Goal: Book appointment/travel/reservation

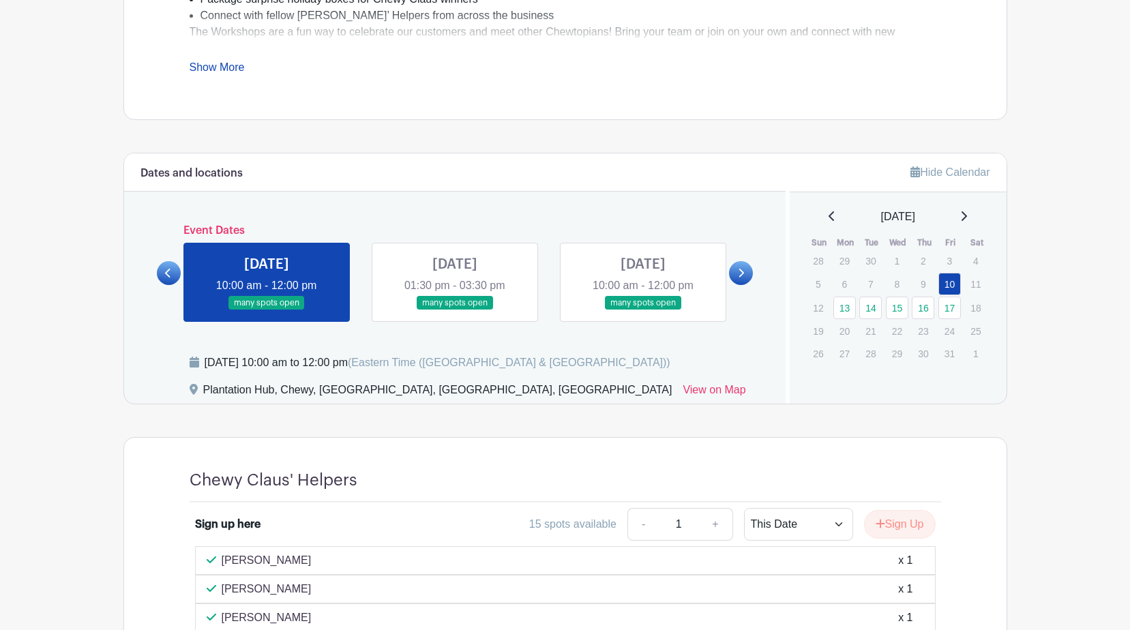
scroll to position [614, 0]
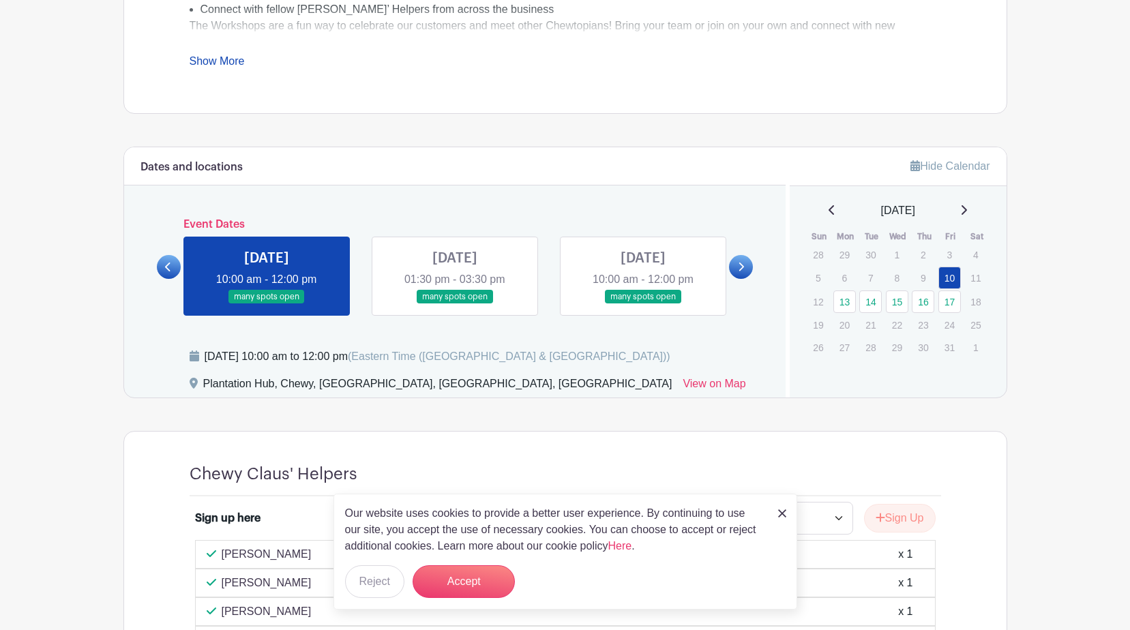
click at [734, 264] on link at bounding box center [741, 267] width 24 height 24
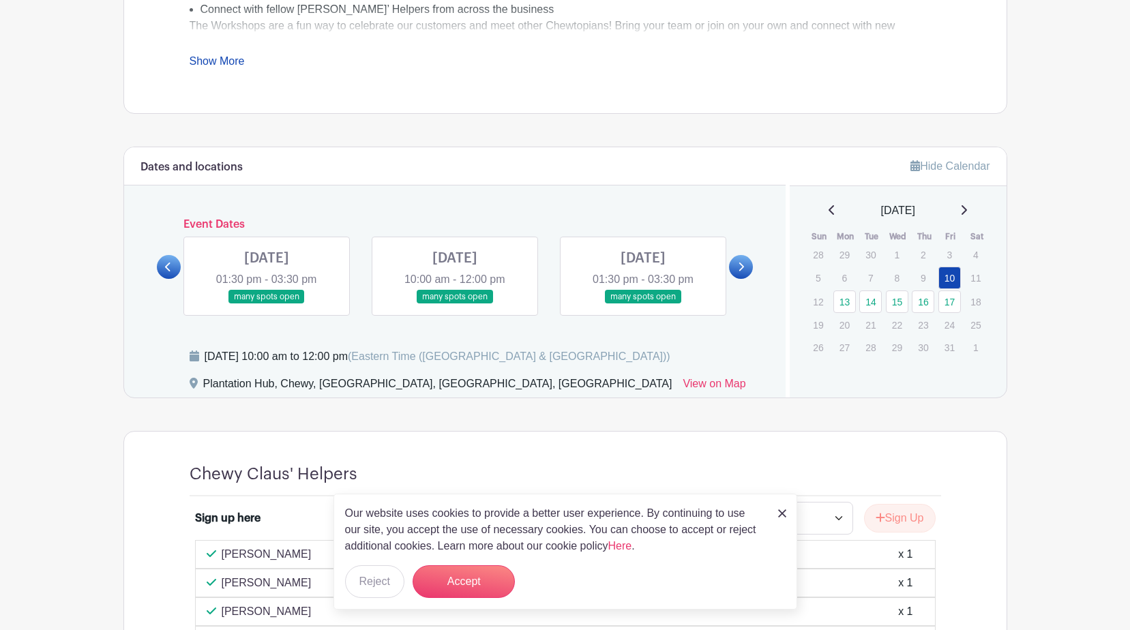
click at [734, 264] on link at bounding box center [741, 267] width 24 height 24
click at [169, 268] on icon at bounding box center [168, 267] width 6 height 10
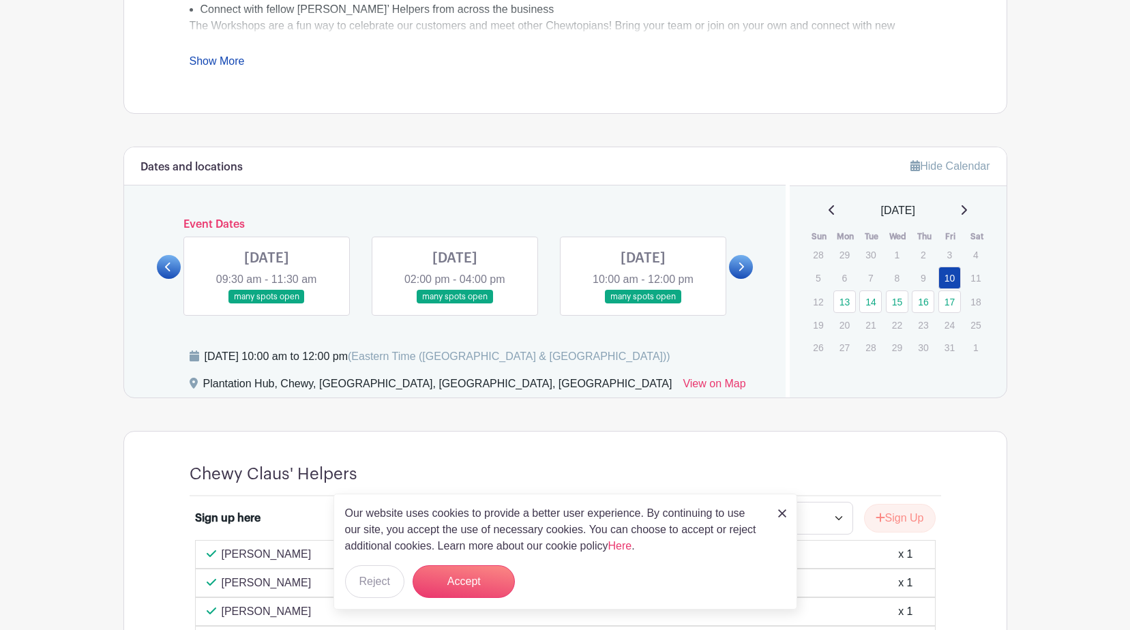
click at [169, 268] on icon at bounding box center [168, 267] width 6 height 10
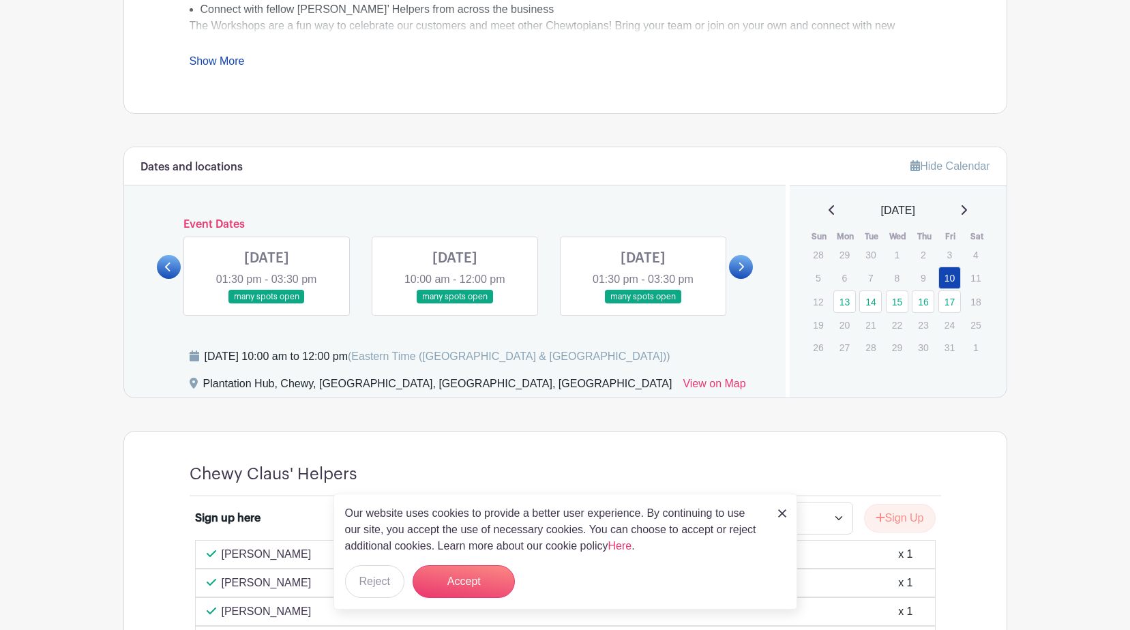
click at [169, 268] on icon at bounding box center [168, 267] width 6 height 10
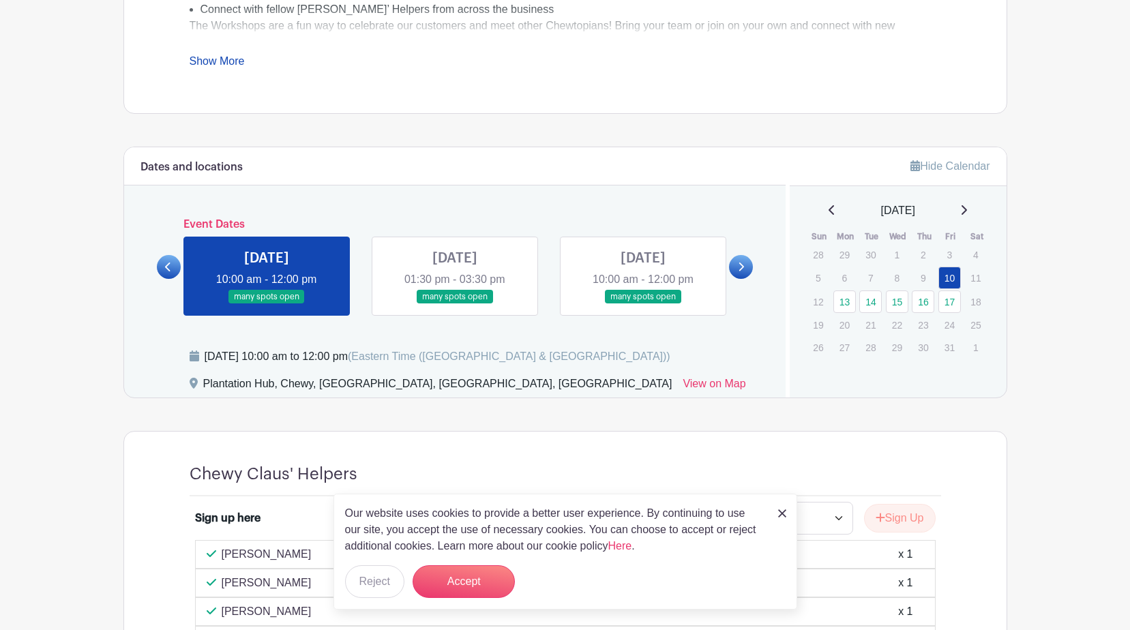
click at [169, 268] on icon at bounding box center [168, 267] width 6 height 10
click at [740, 269] on icon at bounding box center [741, 267] width 6 height 10
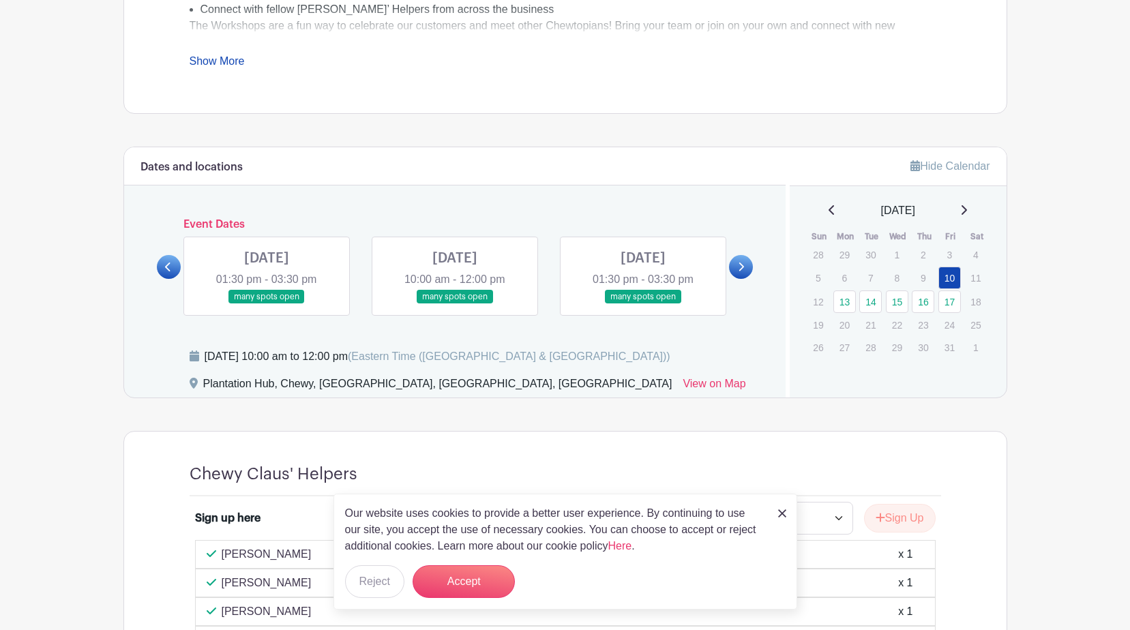
click at [738, 267] on icon at bounding box center [741, 267] width 6 height 10
click at [742, 264] on icon at bounding box center [741, 267] width 6 height 10
click at [746, 271] on link at bounding box center [741, 267] width 24 height 24
click at [170, 265] on icon at bounding box center [168, 267] width 6 height 10
click at [733, 264] on link at bounding box center [741, 267] width 24 height 24
